Goal: Register for event/course

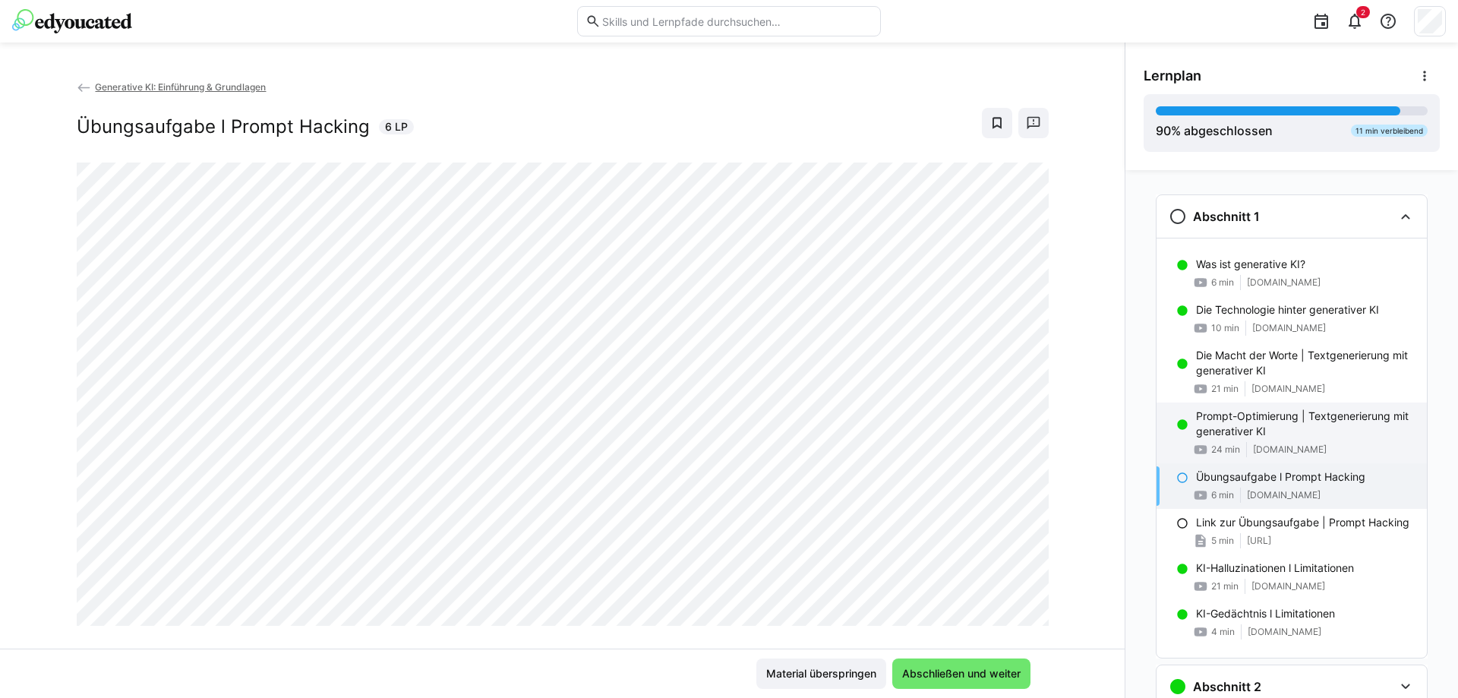
scroll to position [58, 0]
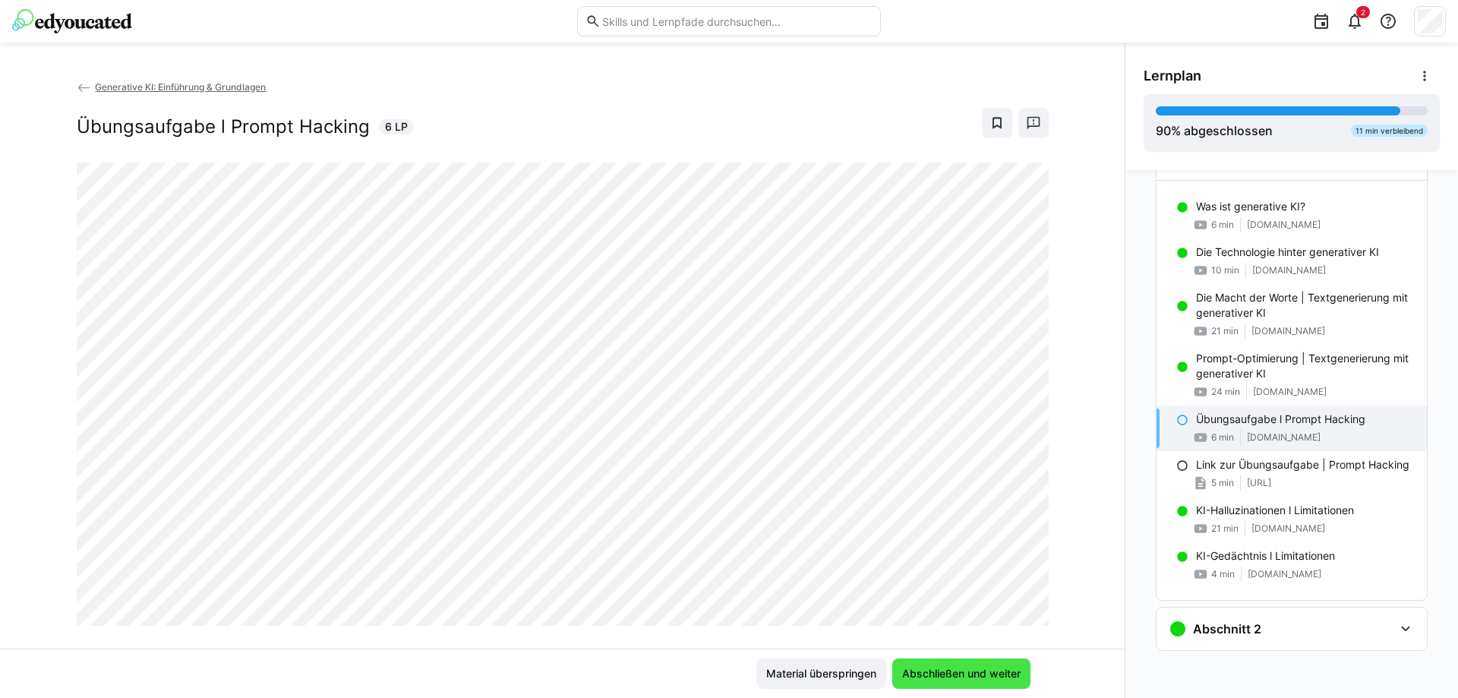
click at [966, 677] on span "Abschließen und weiter" at bounding box center [961, 673] width 123 height 15
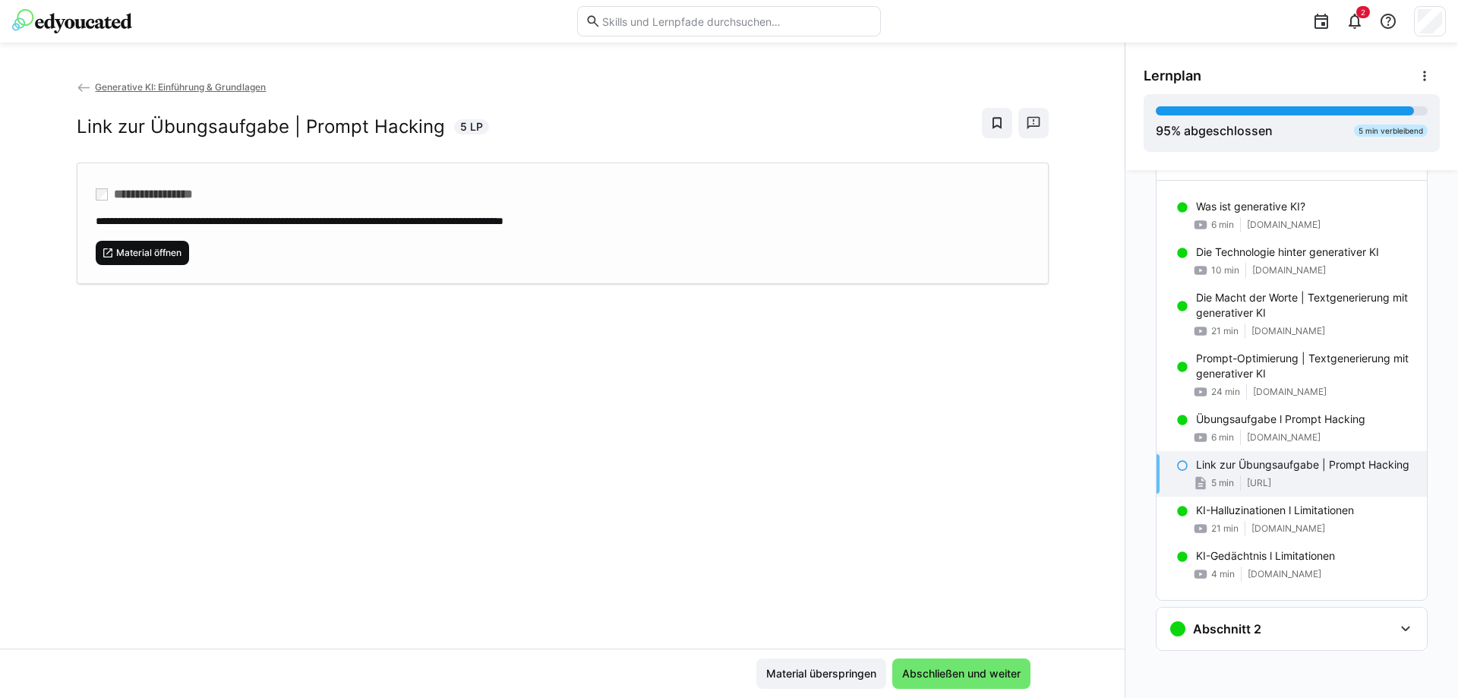
click at [178, 251] on span "Material öffnen" at bounding box center [149, 253] width 68 height 12
click at [983, 674] on span "Abschließen und weiter" at bounding box center [961, 673] width 123 height 15
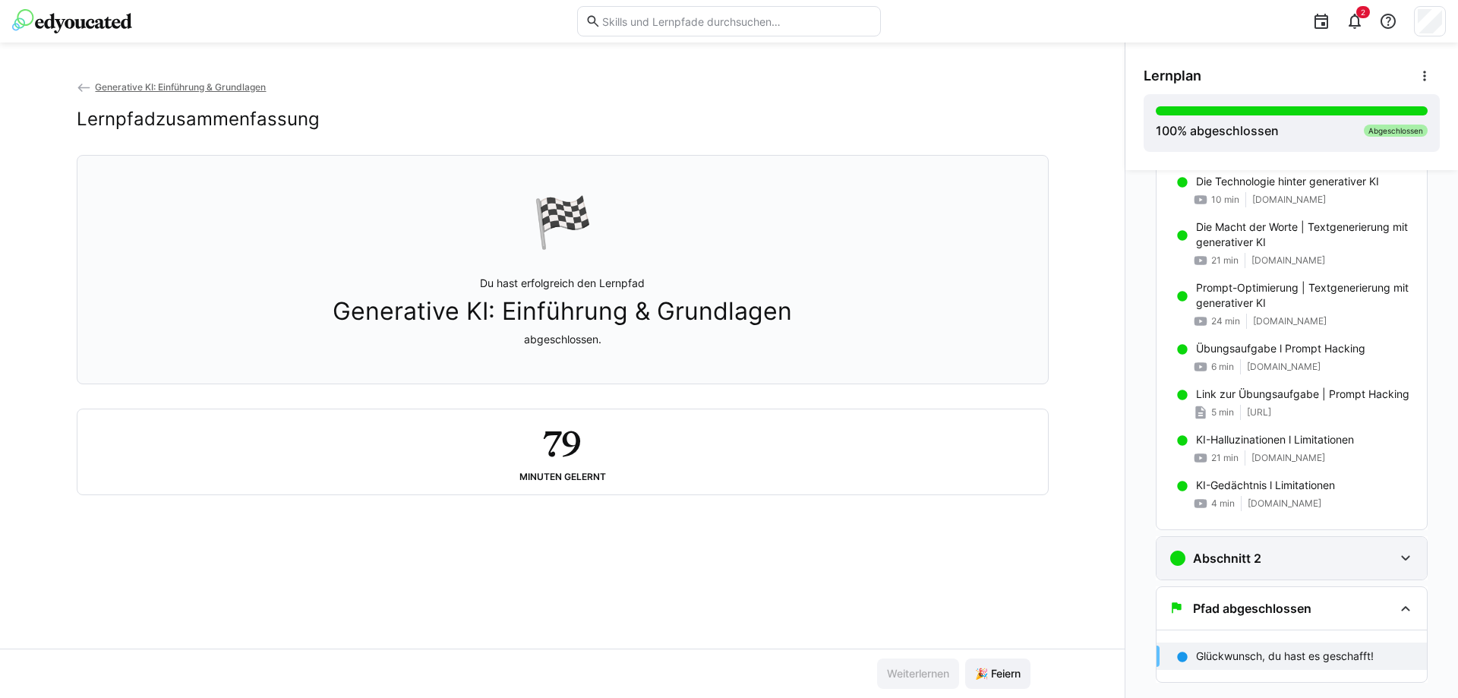
scroll to position [160, 0]
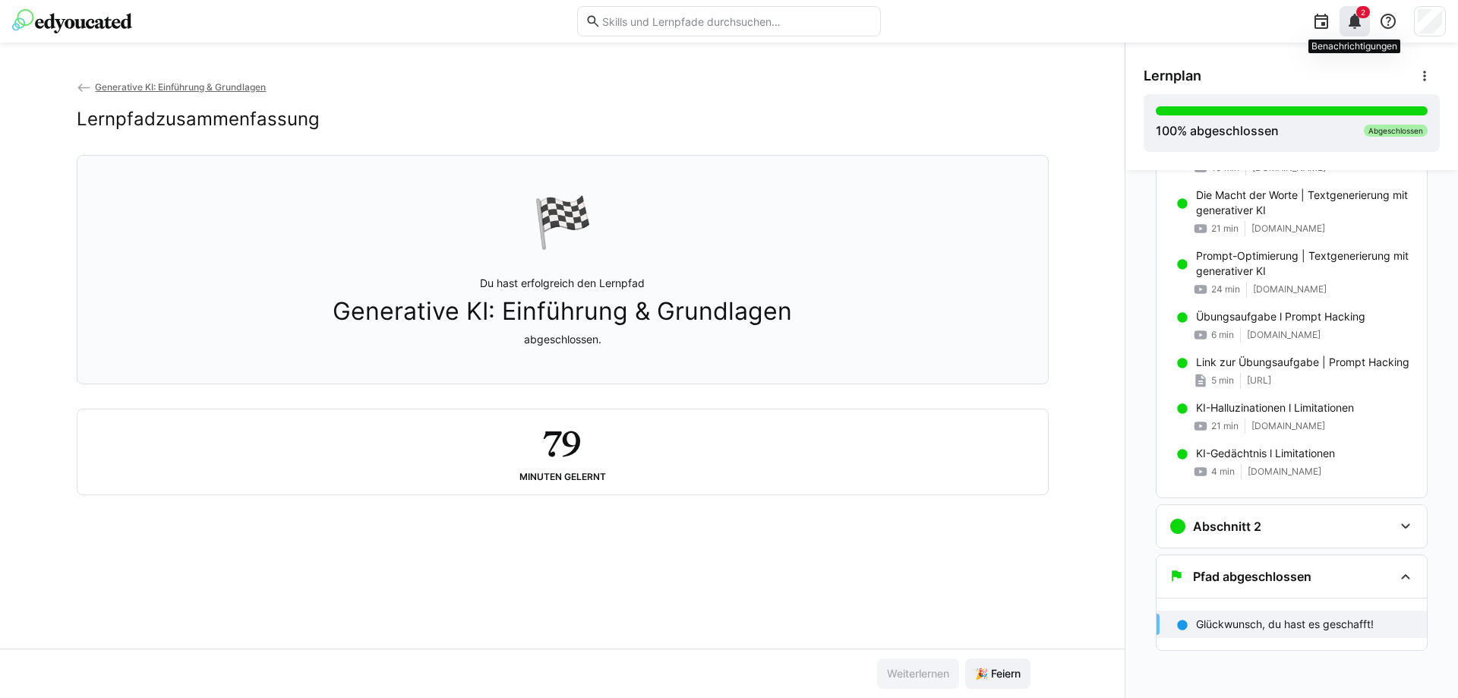
click at [1353, 17] on eds-icon at bounding box center [1355, 21] width 18 height 18
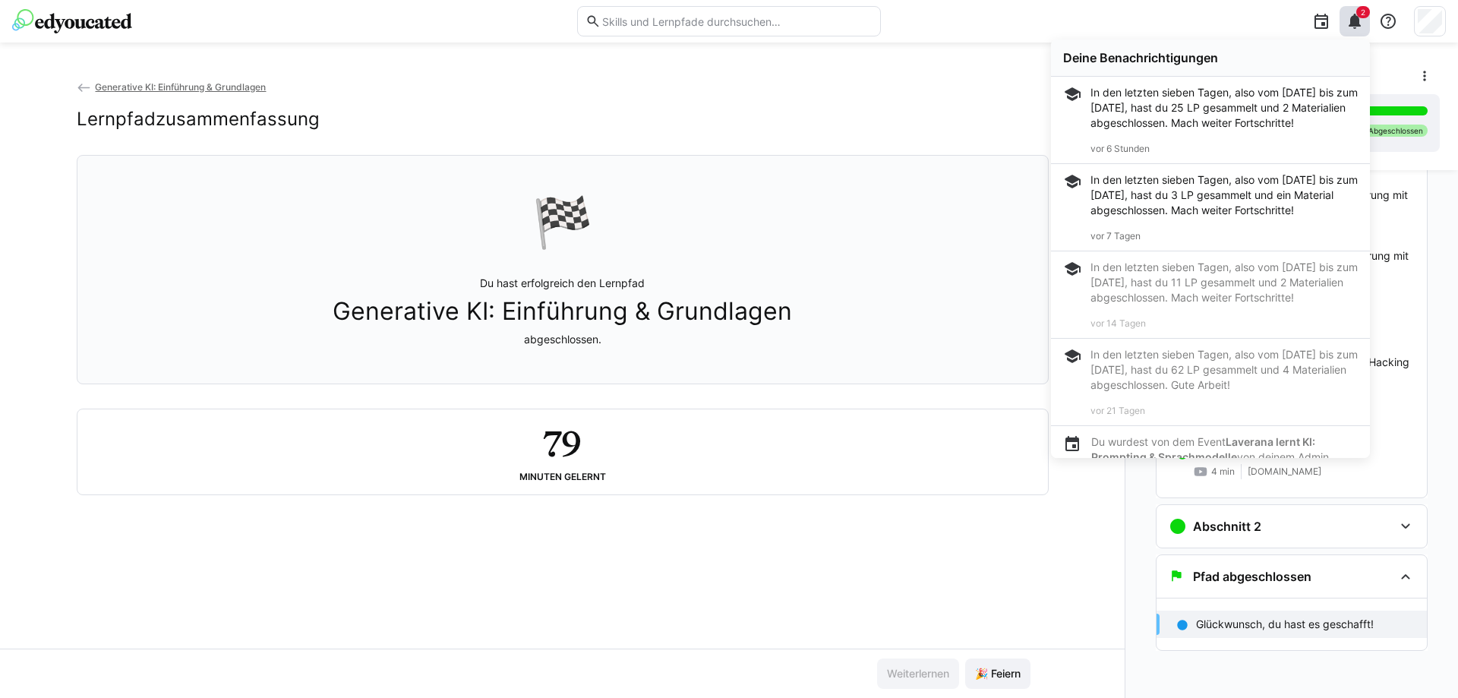
click at [824, 301] on div "🏁 Du hast erfolgreich den Lernpfad Generative KI: Einführung & Grundlagen abges…" at bounding box center [563, 270] width 946 height 210
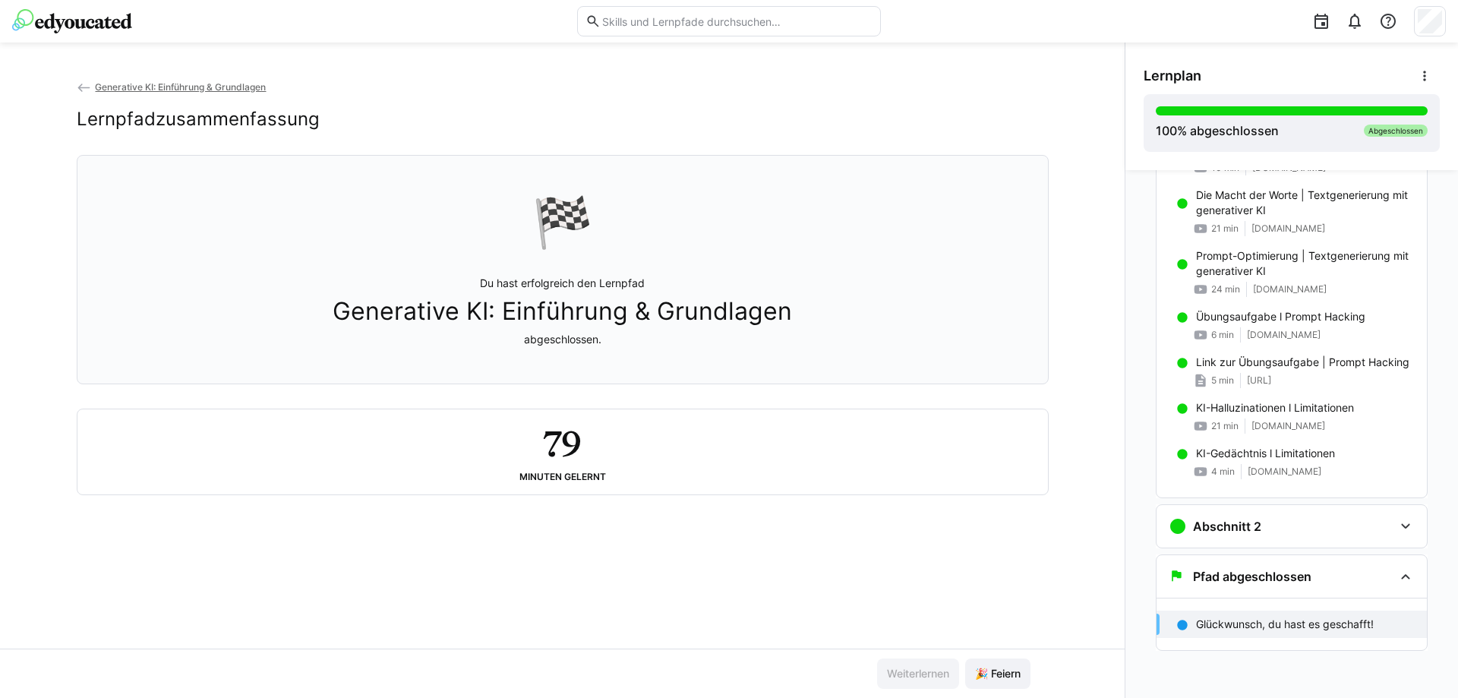
click at [130, 90] on span "Generative KI: Einführung & Grundlagen" at bounding box center [180, 86] width 171 height 11
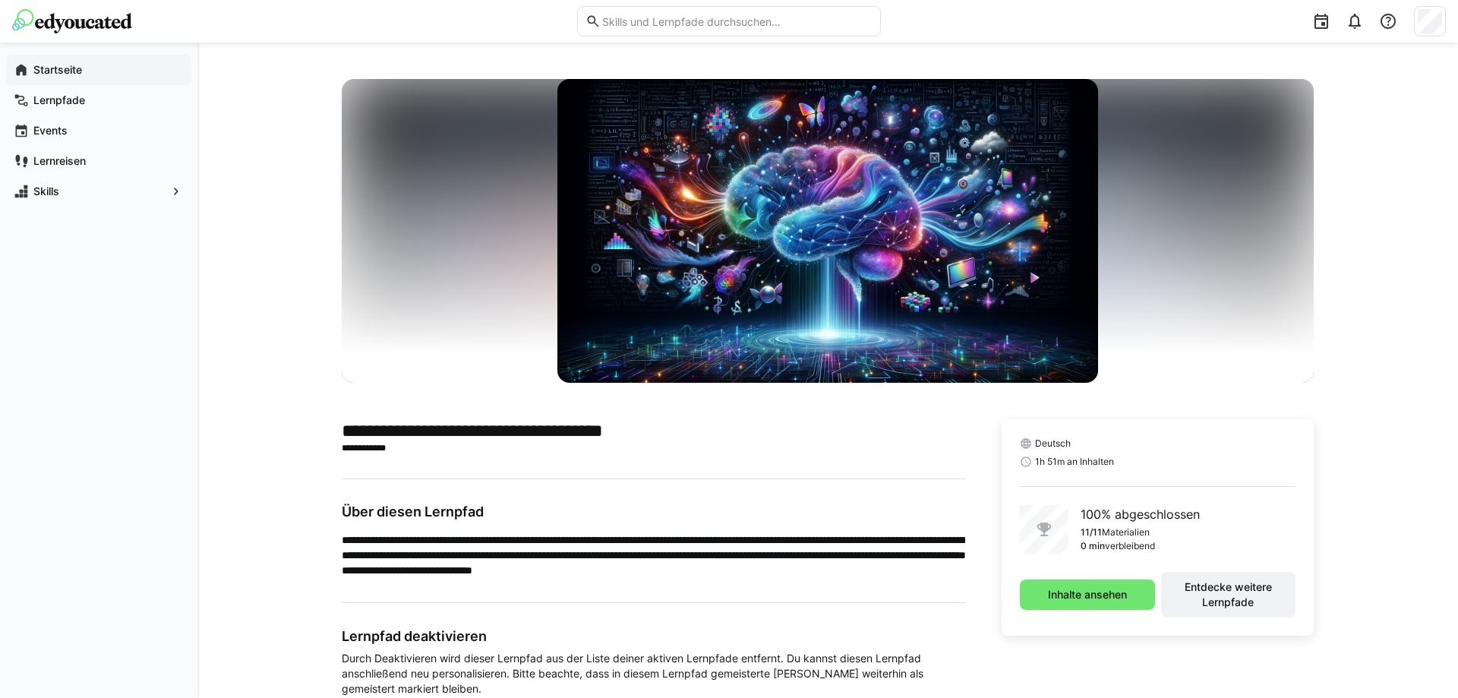
click at [0, 0] on app-navigation-label "Startseite" at bounding box center [0, 0] width 0 height 0
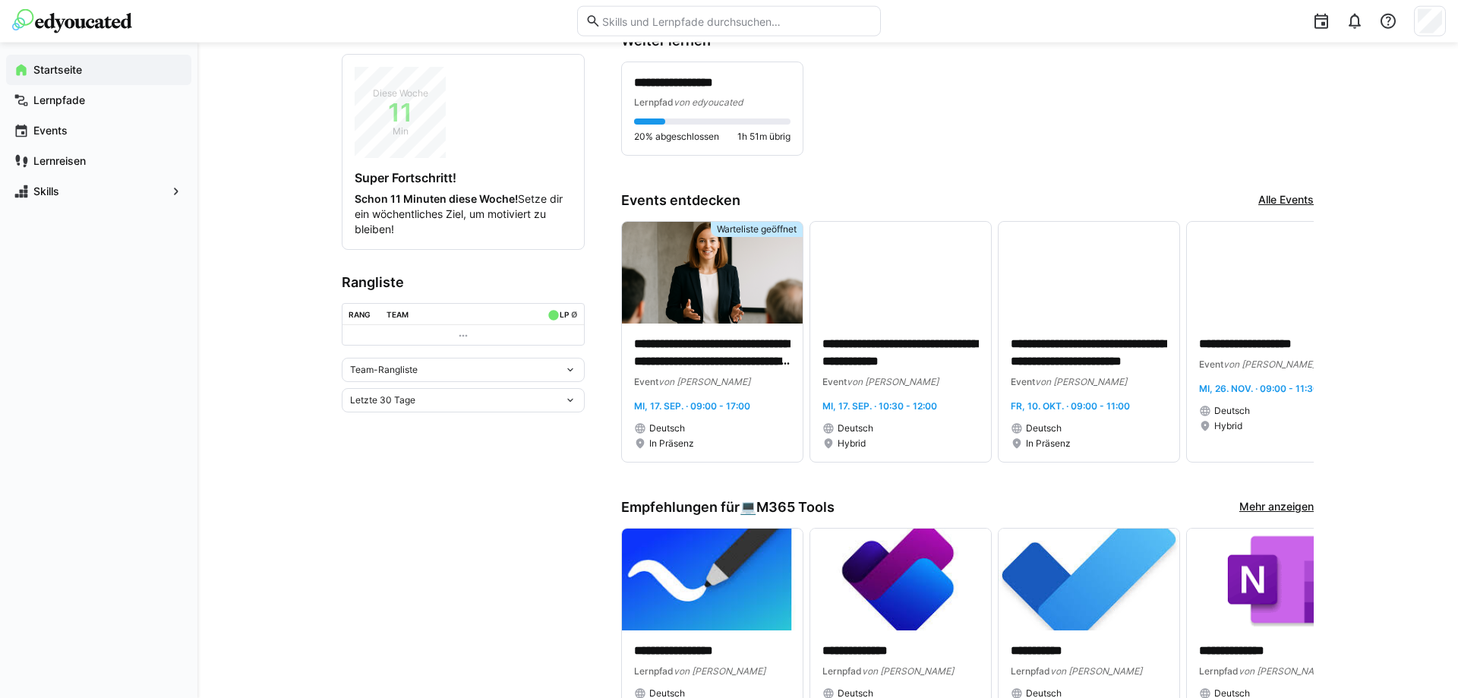
scroll to position [387, 0]
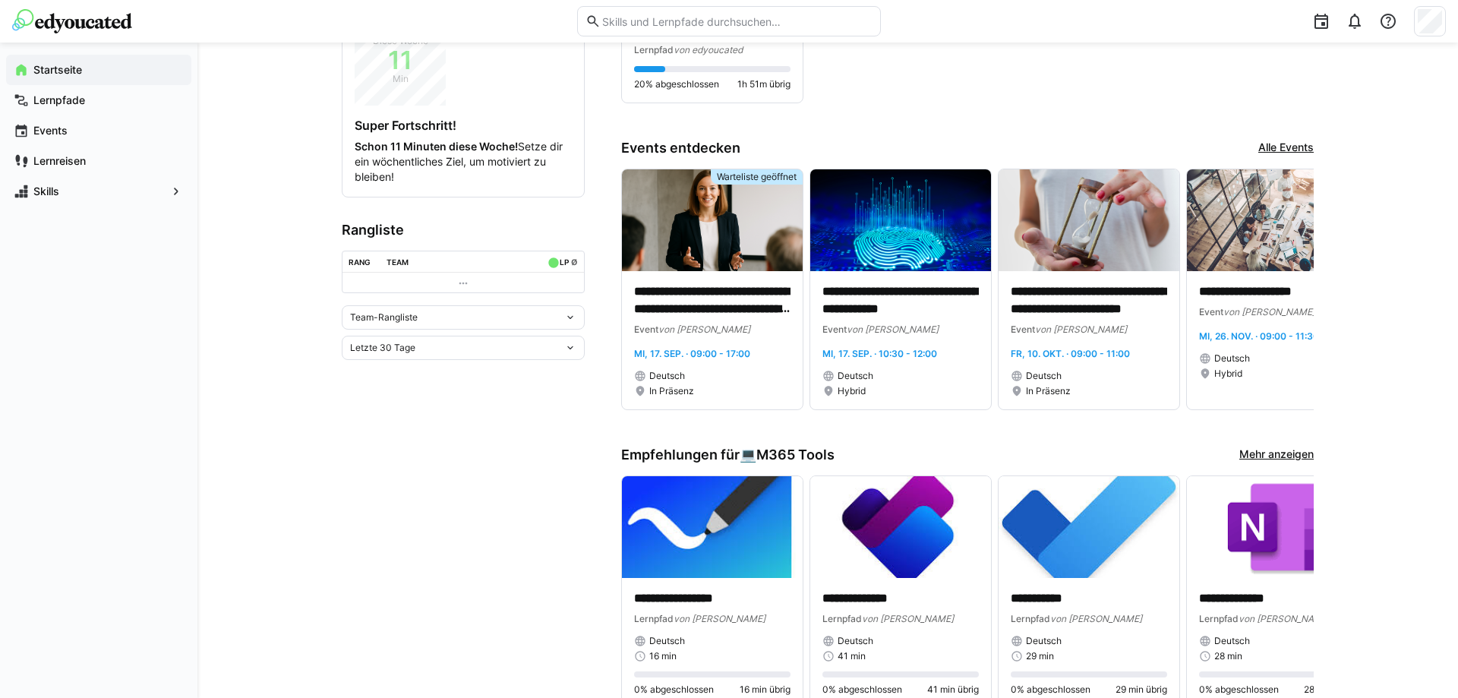
click at [1304, 149] on link "Alle Events" at bounding box center [1285, 148] width 55 height 17
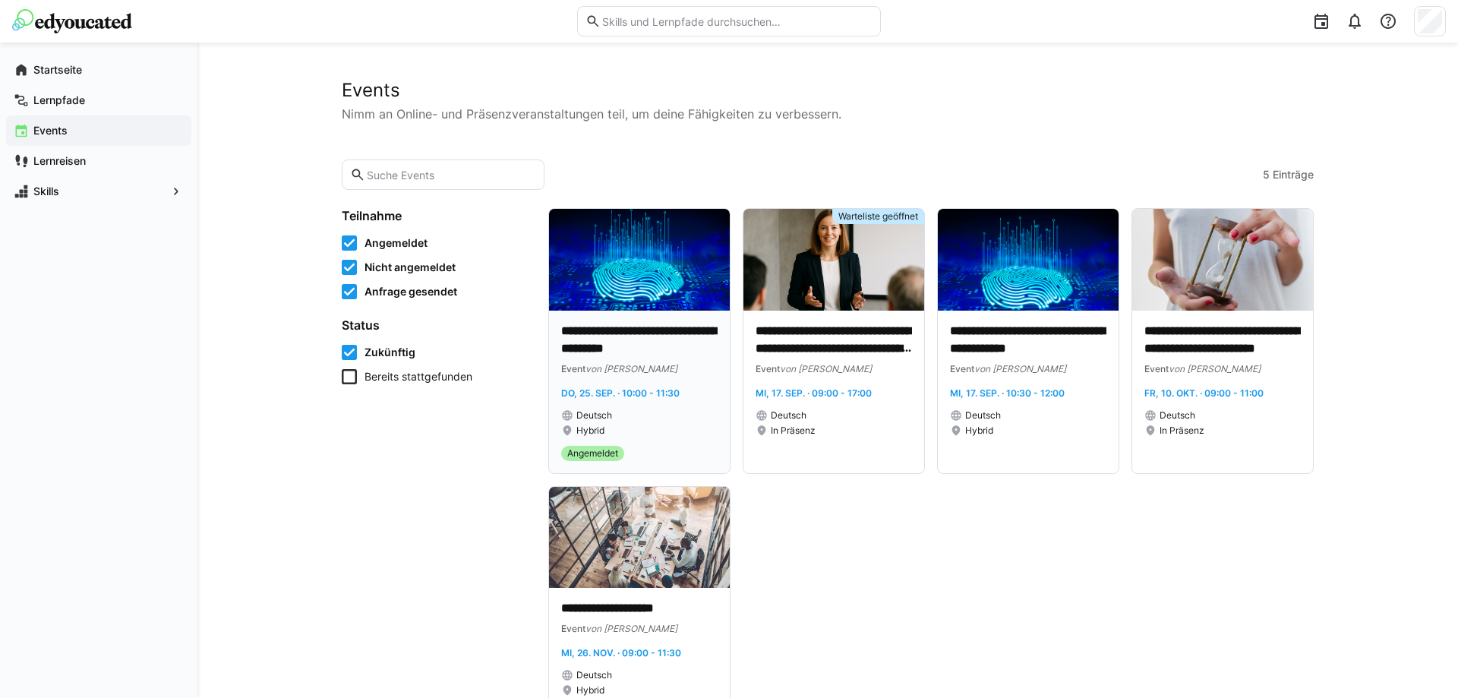
click at [636, 339] on p "**********" at bounding box center [639, 340] width 156 height 35
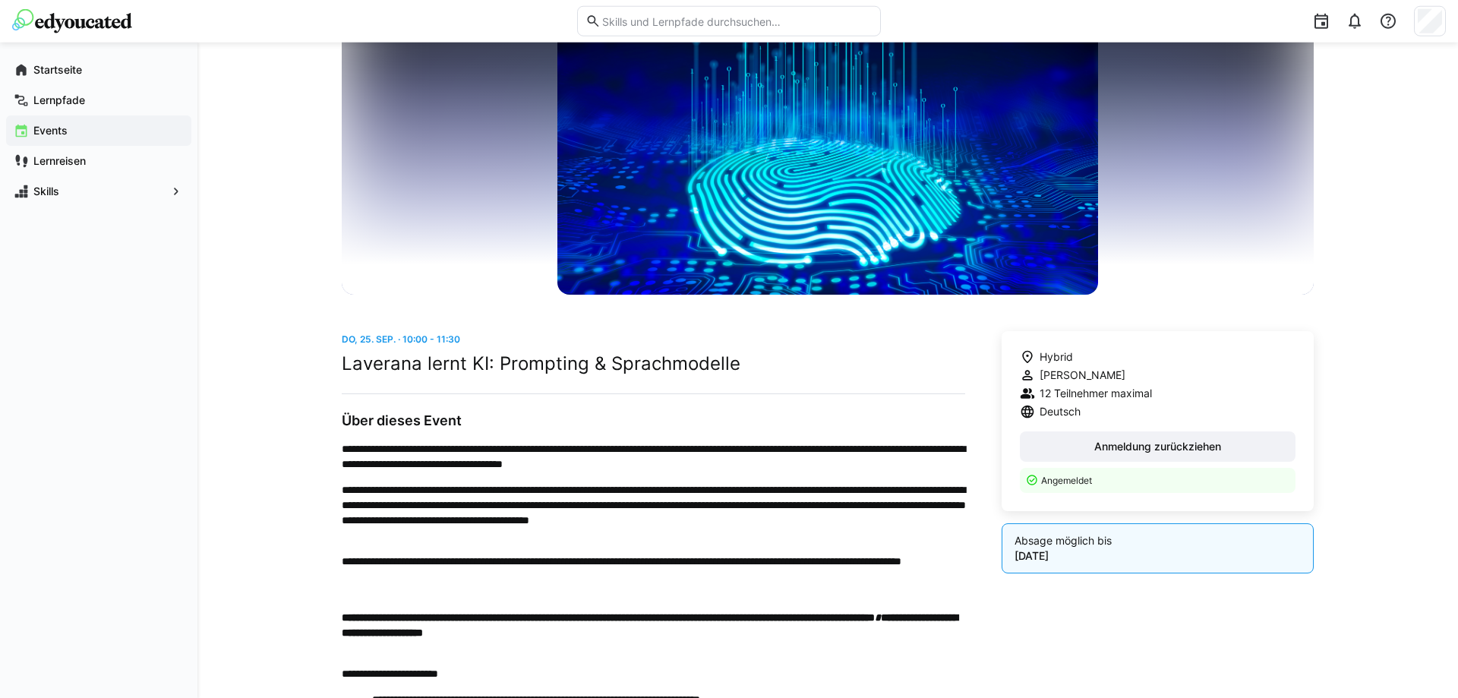
scroll to position [258, 0]
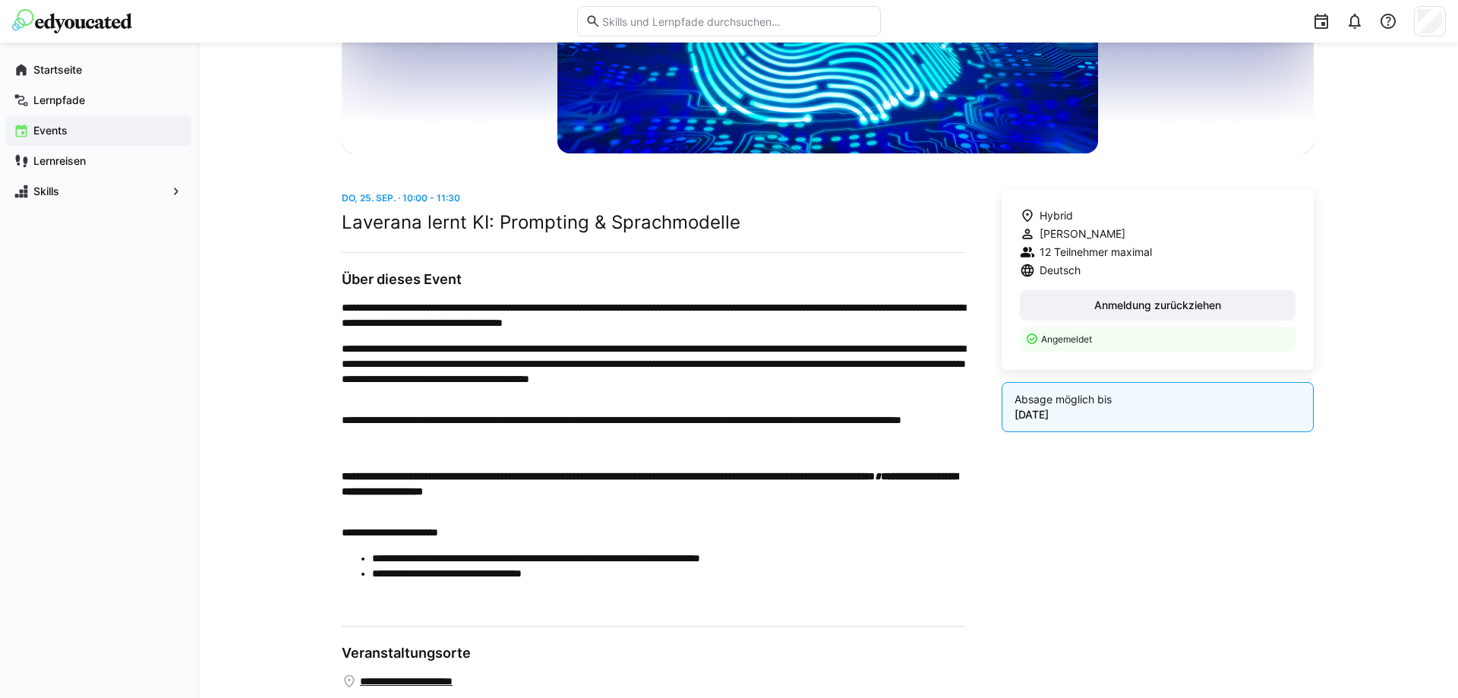
click at [701, 560] on li "**********" at bounding box center [668, 559] width 593 height 16
drag, startPoint x: 832, startPoint y: 560, endPoint x: 398, endPoint y: 560, distance: 434.4
click at [398, 560] on li "**********" at bounding box center [668, 559] width 593 height 16
click at [1000, 576] on div "**********" at bounding box center [828, 515] width 972 height 650
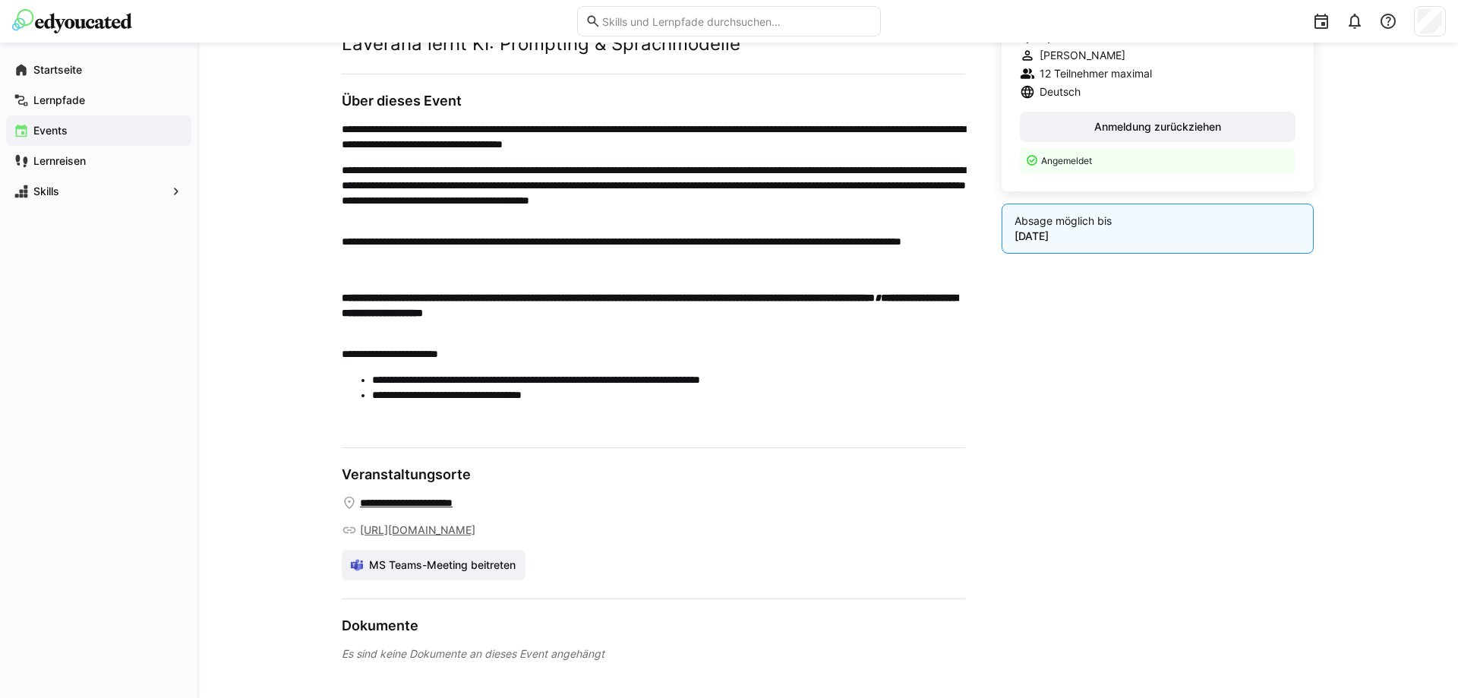
scroll to position [0, 0]
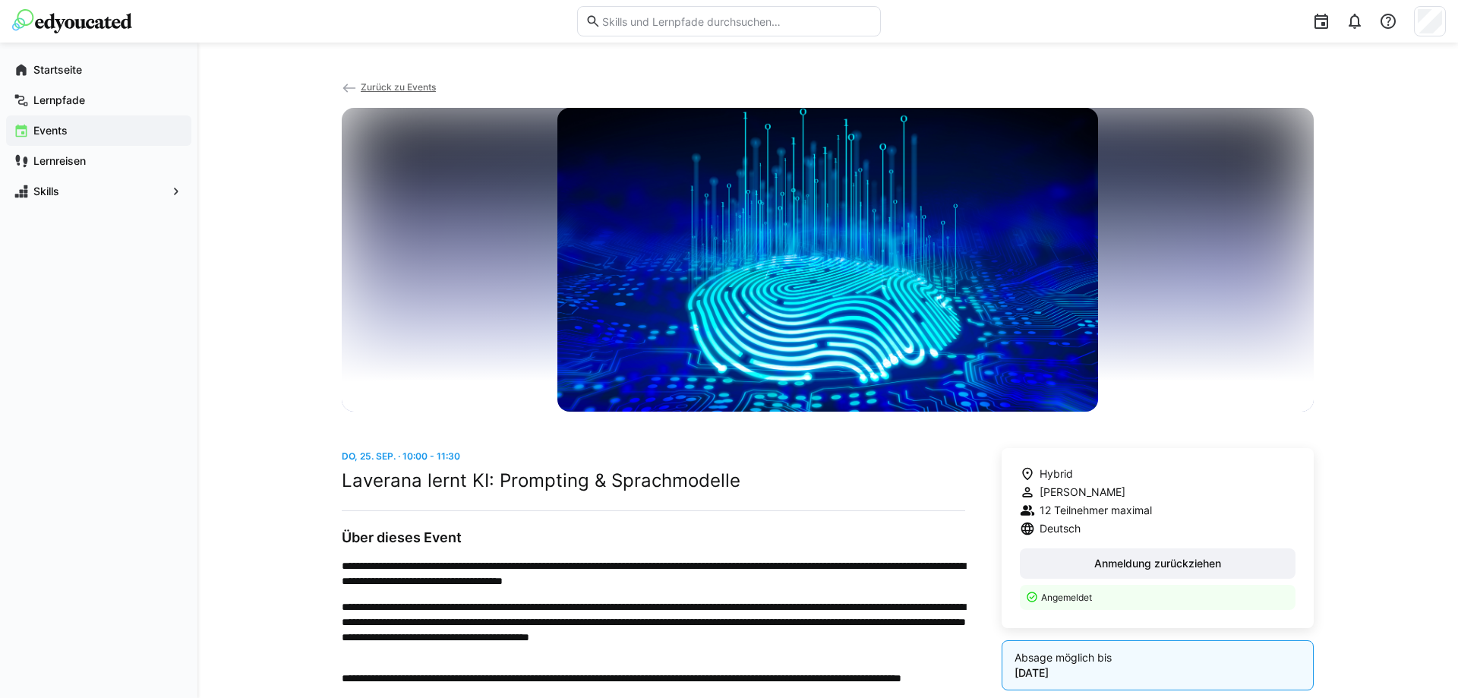
click at [375, 84] on span "Zurück zu Events" at bounding box center [398, 86] width 75 height 11
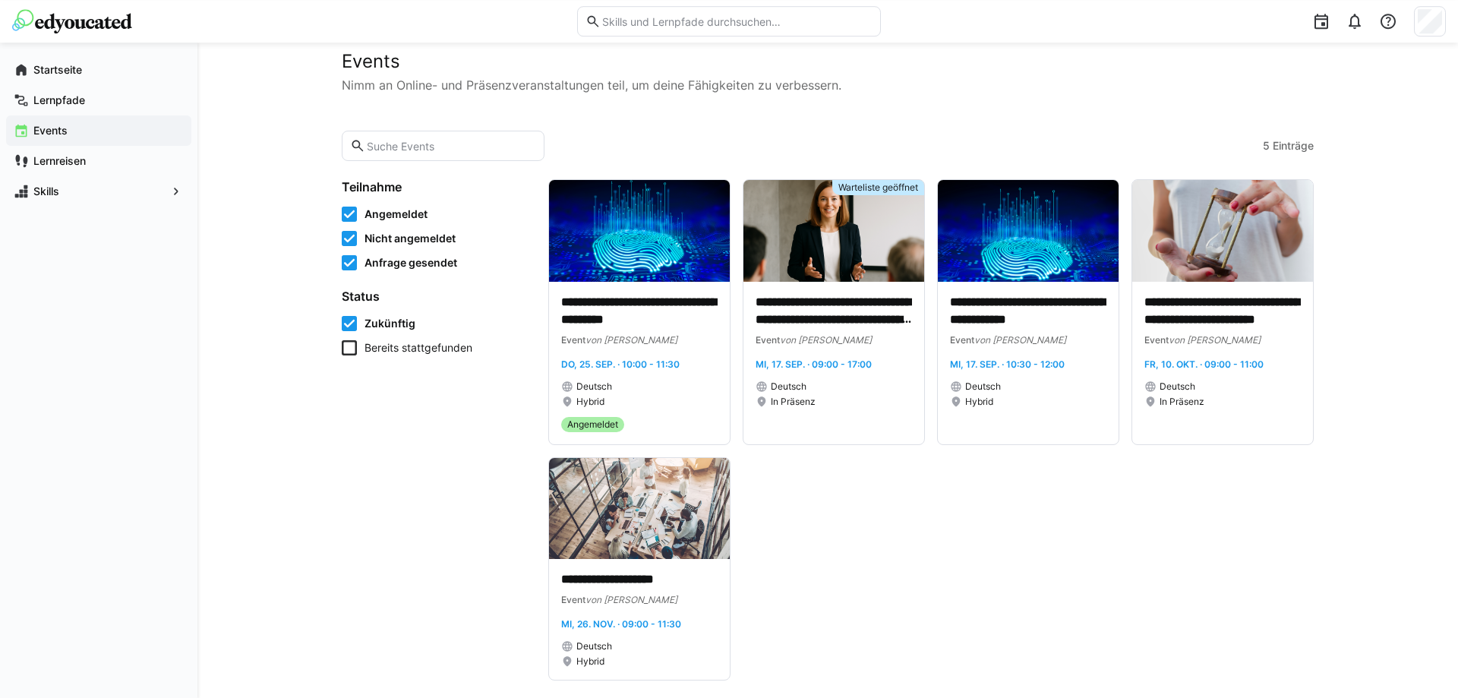
scroll to position [48, 0]
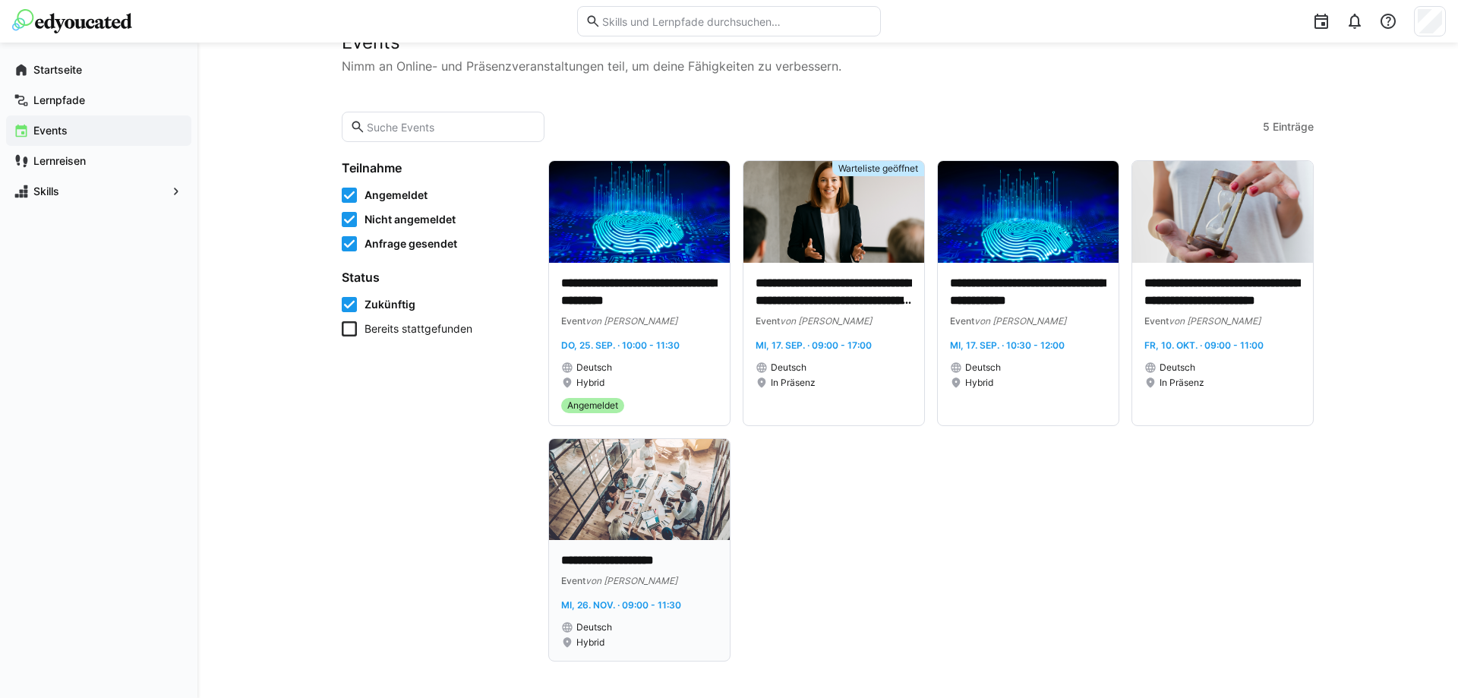
click at [663, 489] on img at bounding box center [639, 490] width 181 height 102
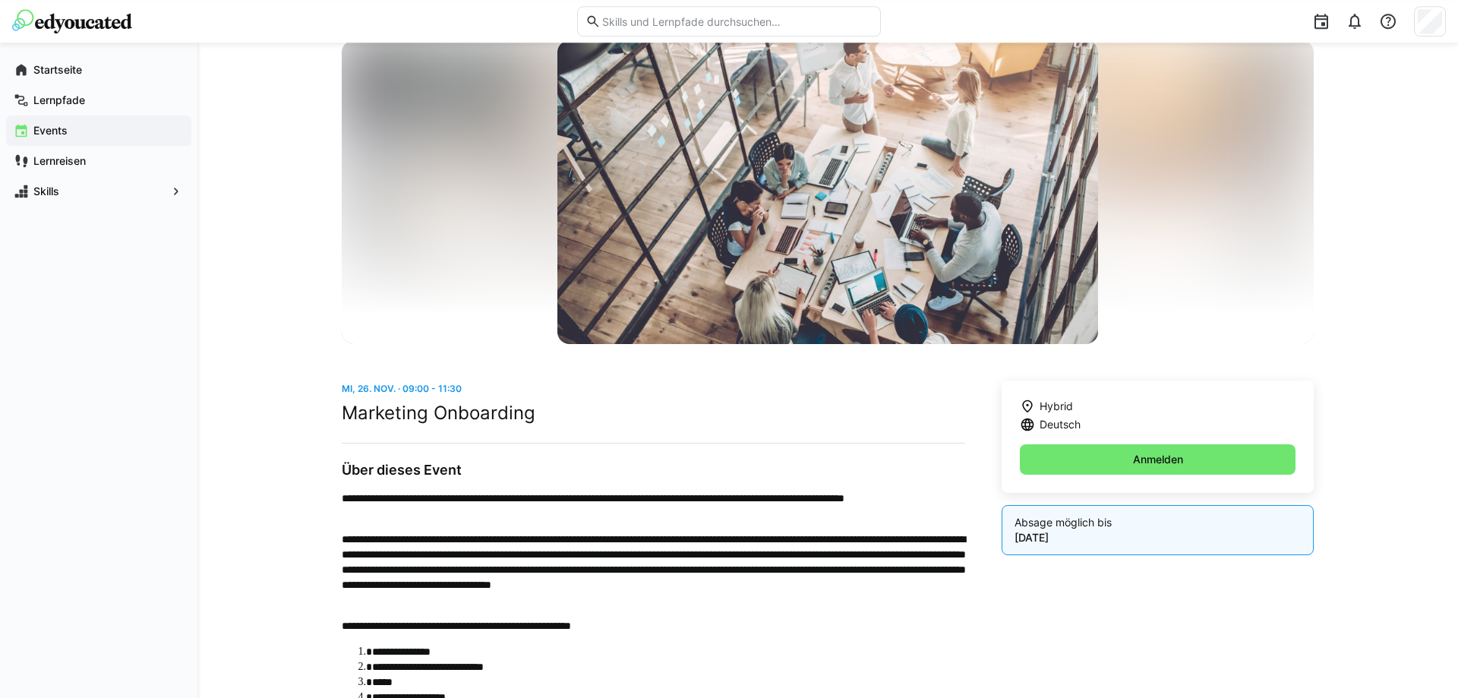
scroll to position [129, 0]
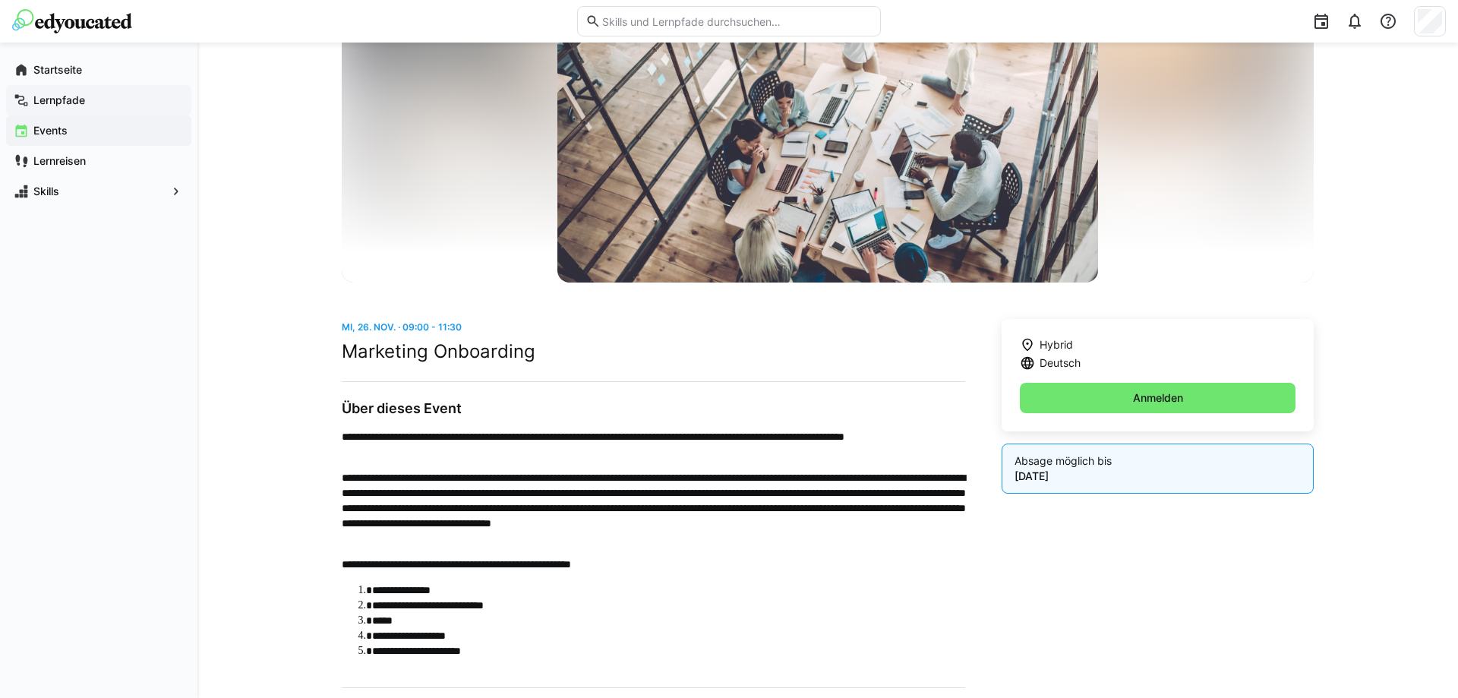
click at [54, 107] on span "Lernpfade" at bounding box center [107, 100] width 153 height 15
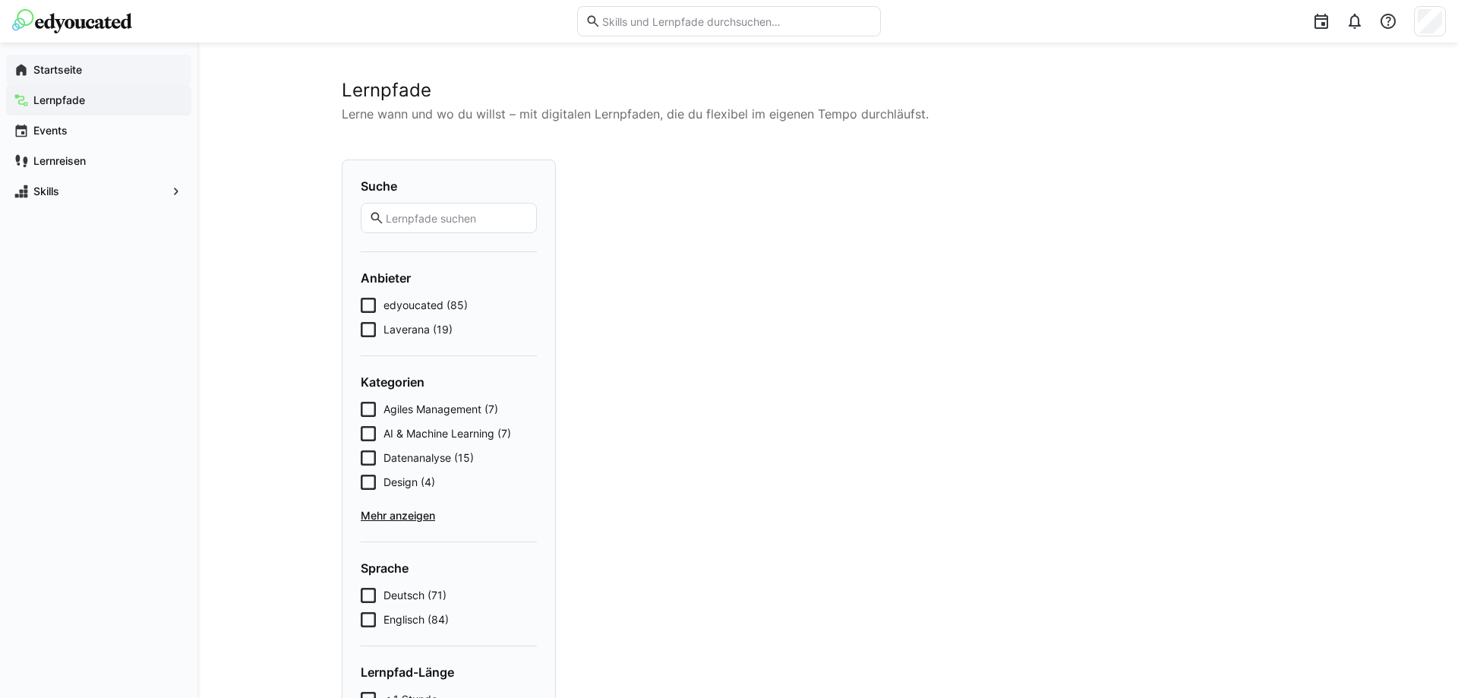
click at [0, 0] on app-navigation-label "Startseite" at bounding box center [0, 0] width 0 height 0
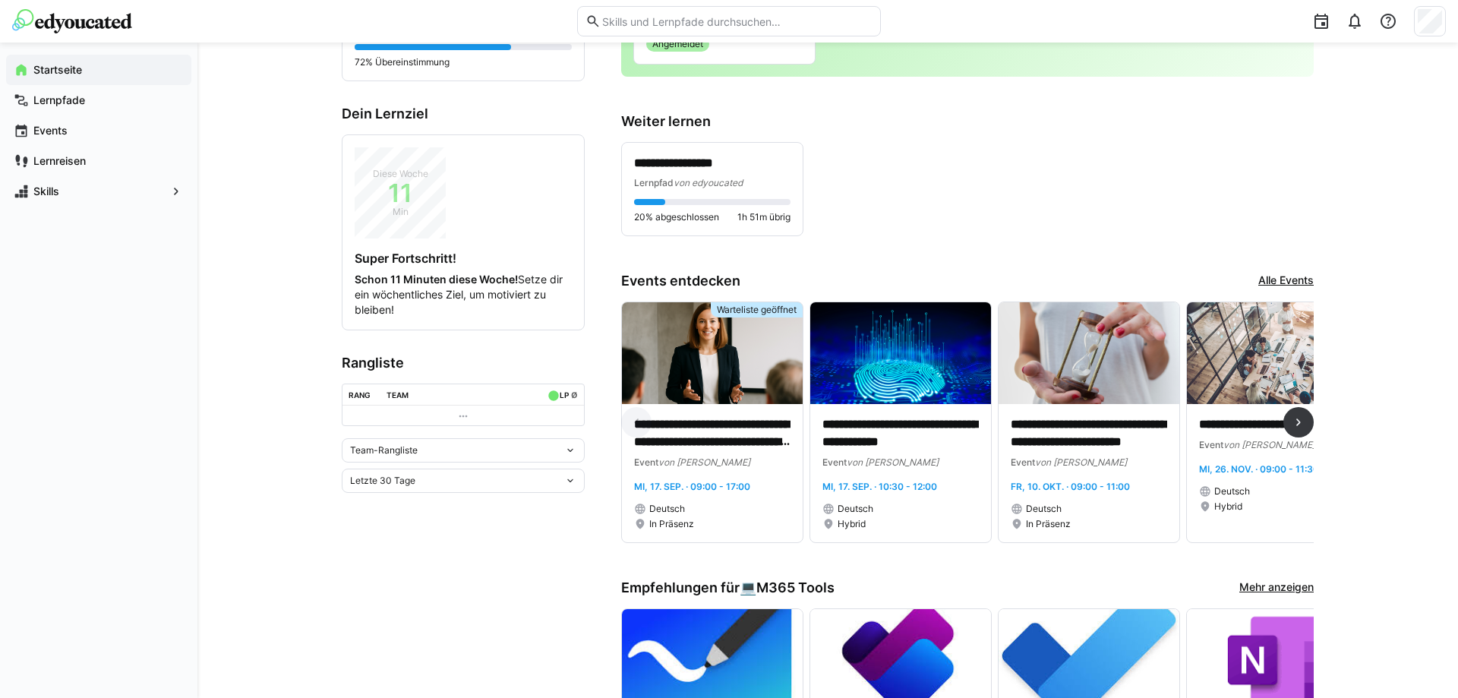
scroll to position [258, 0]
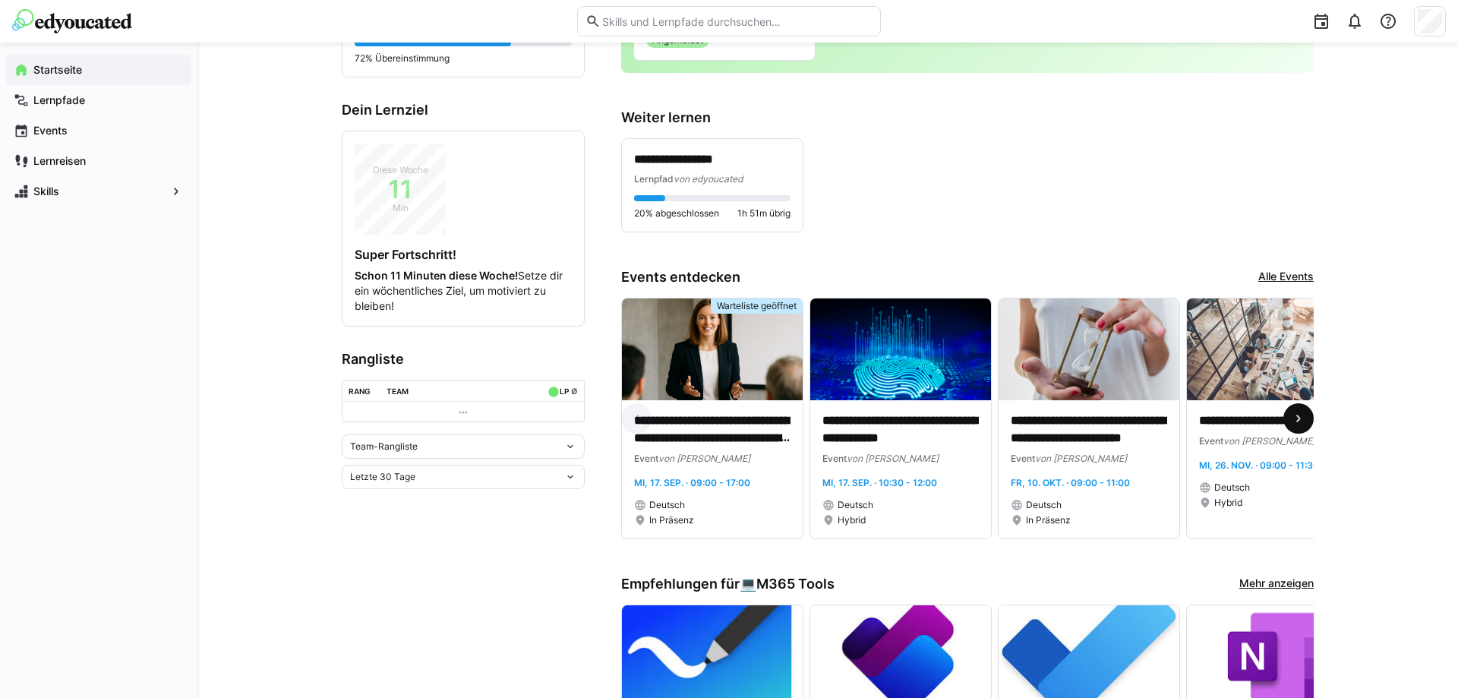
click at [1301, 419] on eds-icon at bounding box center [1298, 418] width 15 height 15
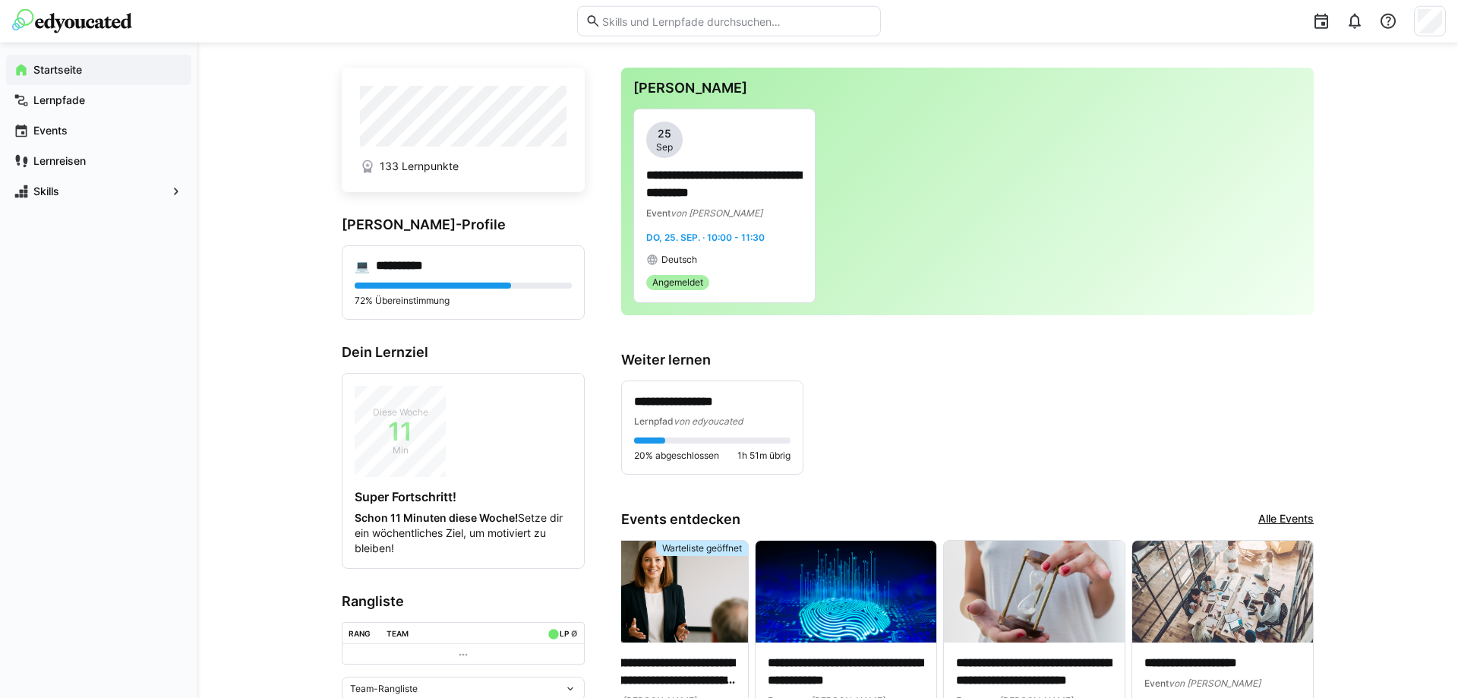
scroll to position [0, 0]
